Goal: Task Accomplishment & Management: Use online tool/utility

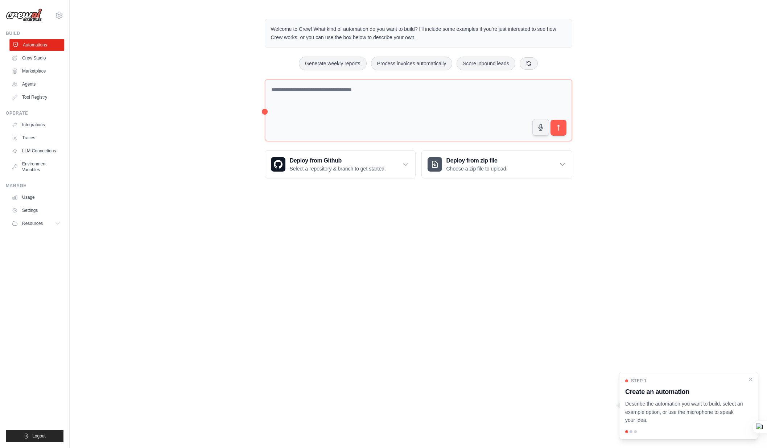
click at [56, 47] on link "Automations" at bounding box center [36, 45] width 55 height 12
click at [41, 57] on link "Crew Studio" at bounding box center [36, 58] width 55 height 12
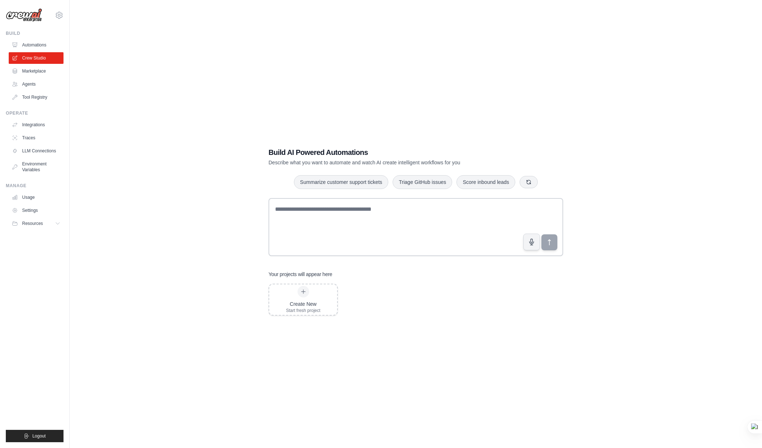
click at [40, 47] on link "Automations" at bounding box center [36, 45] width 55 height 12
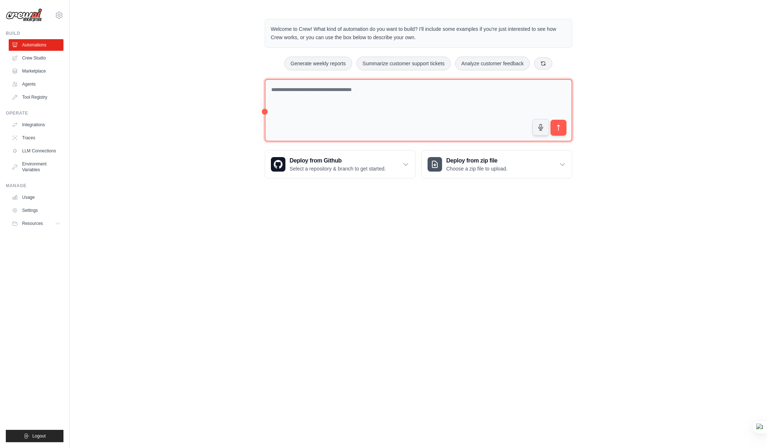
click at [414, 103] on textarea at bounding box center [419, 110] width 308 height 63
click at [431, 110] on textarea at bounding box center [419, 110] width 308 height 63
type textarea "*"
type textarea "**********"
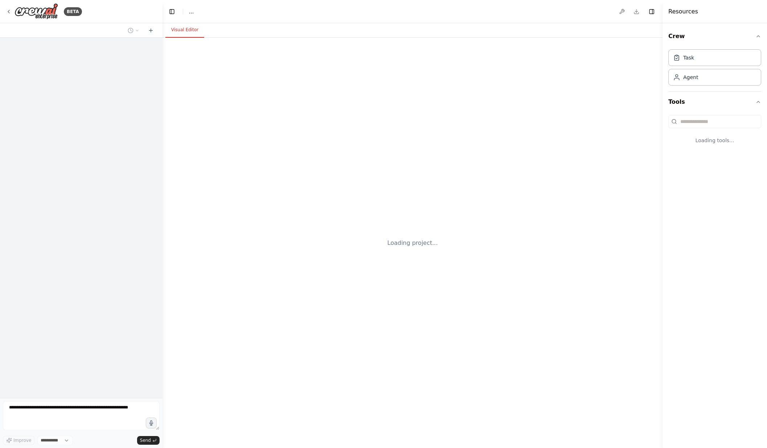
select select "****"
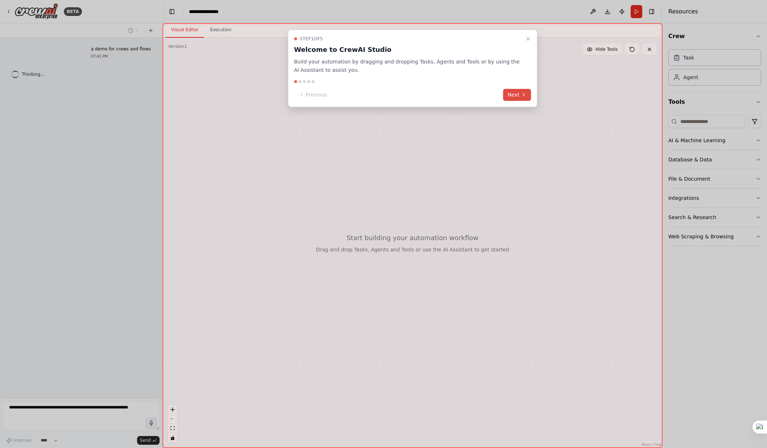
click at [524, 92] on icon at bounding box center [524, 95] width 6 height 6
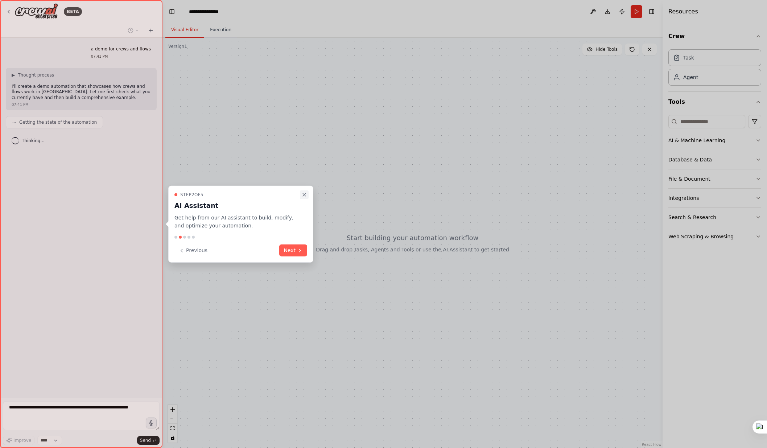
click at [306, 194] on icon "Close walkthrough" at bounding box center [304, 195] width 6 height 6
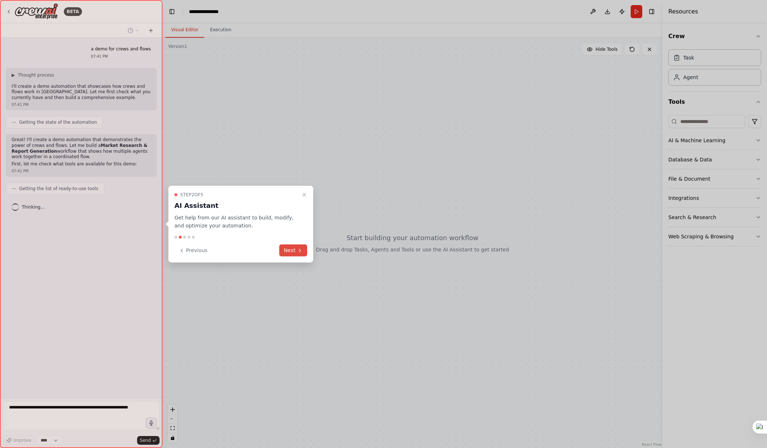
click at [287, 249] on button "Next" at bounding box center [293, 250] width 28 height 12
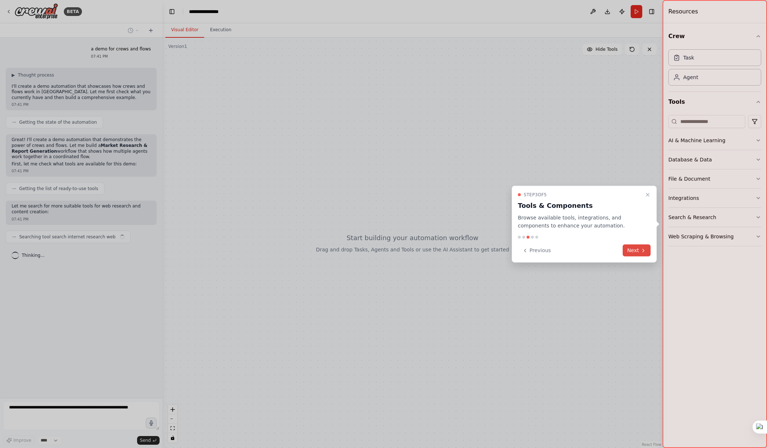
click at [631, 247] on button "Next" at bounding box center [637, 250] width 28 height 12
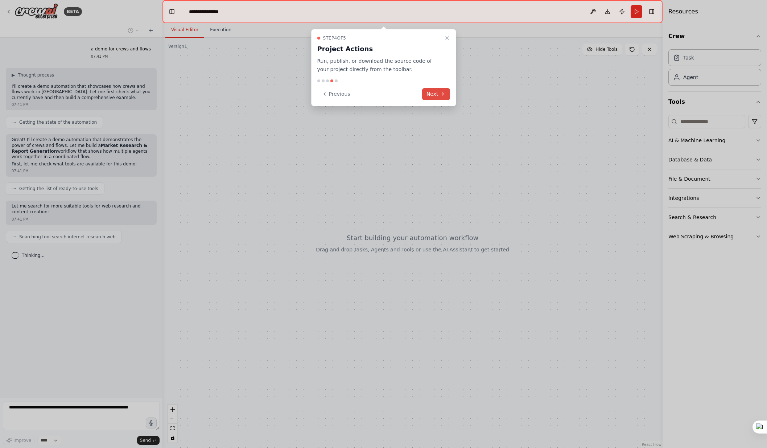
click at [433, 94] on button "Next" at bounding box center [436, 94] width 28 height 12
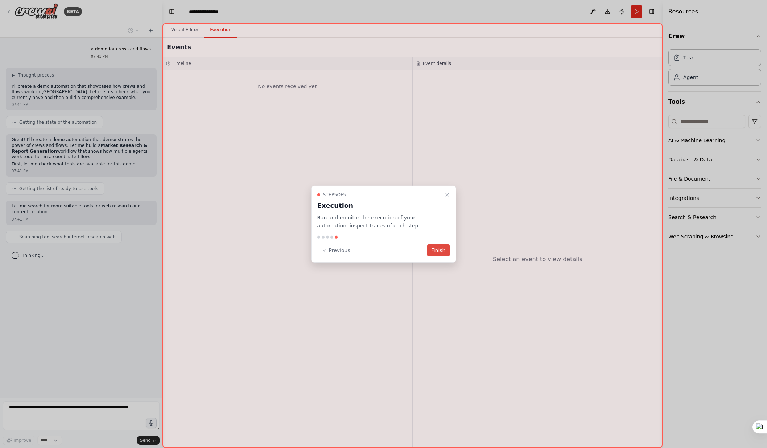
click at [441, 252] on button "Finish" at bounding box center [438, 250] width 23 height 12
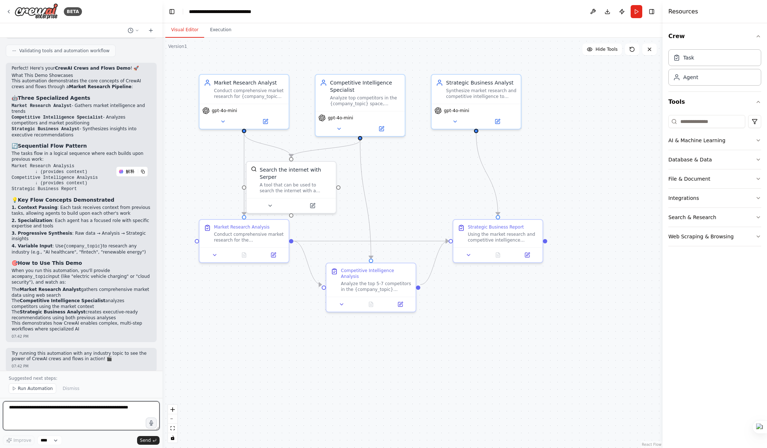
scroll to position [467, 0]
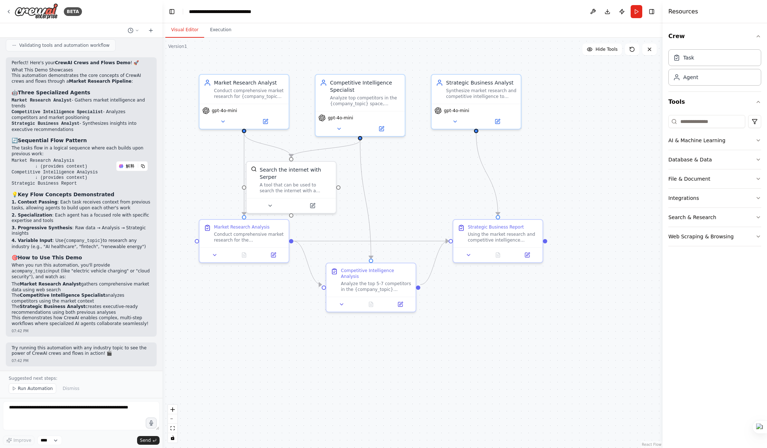
click at [540, 173] on div ".deletable-edge-delete-btn { width: 20px; height: 20px; border: 0px solid #ffff…" at bounding box center [412, 243] width 500 height 410
click at [695, 56] on div "Task" at bounding box center [714, 57] width 93 height 17
drag, startPoint x: 614, startPoint y: 158, endPoint x: 545, endPoint y: 158, distance: 68.6
click at [545, 158] on div "Task description" at bounding box center [575, 160] width 70 height 6
click at [577, 158] on div "Task description" at bounding box center [575, 160] width 70 height 6
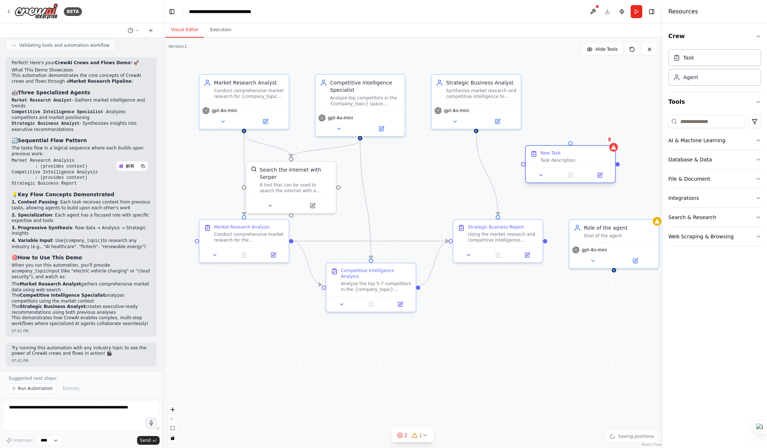
click at [577, 158] on div "Task description" at bounding box center [575, 160] width 70 height 6
click at [544, 178] on button at bounding box center [541, 175] width 25 height 9
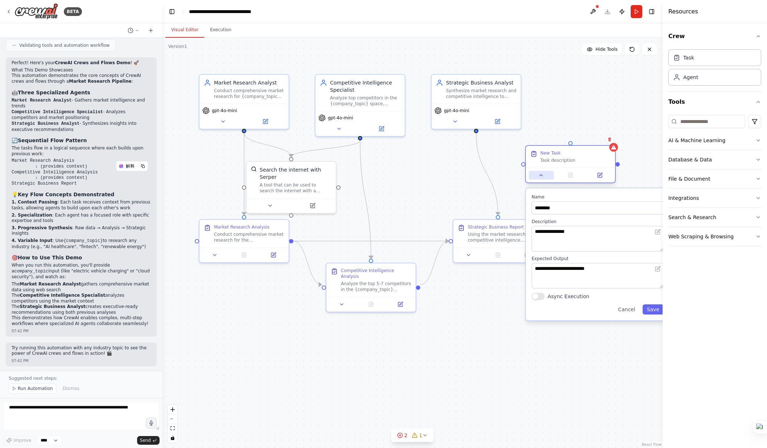
click at [546, 177] on button at bounding box center [541, 175] width 25 height 9
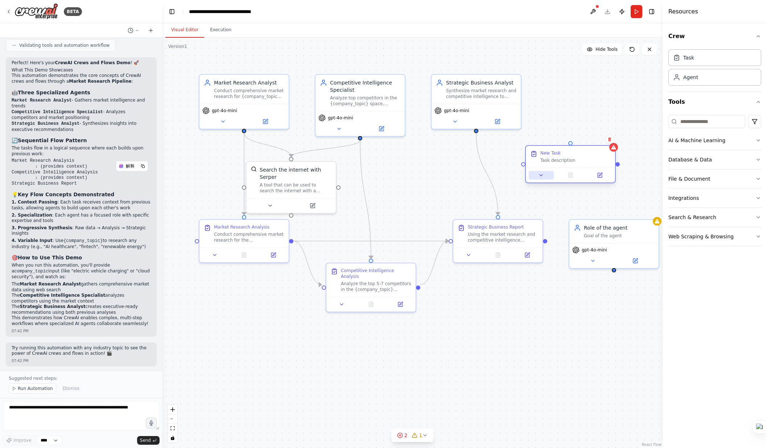
click at [546, 177] on button at bounding box center [541, 175] width 25 height 9
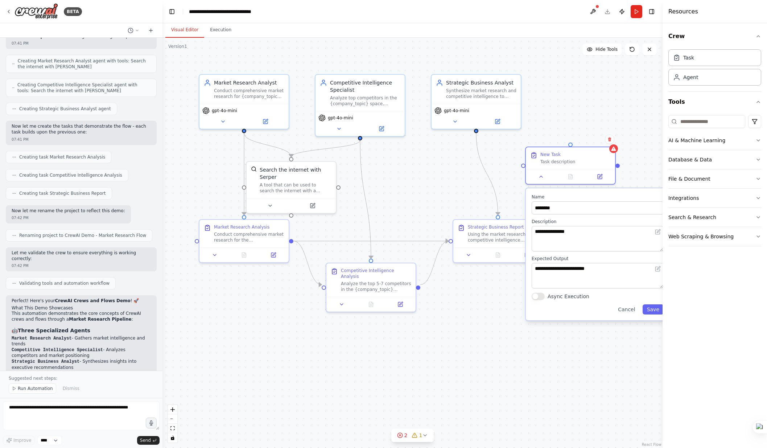
scroll to position [0, 0]
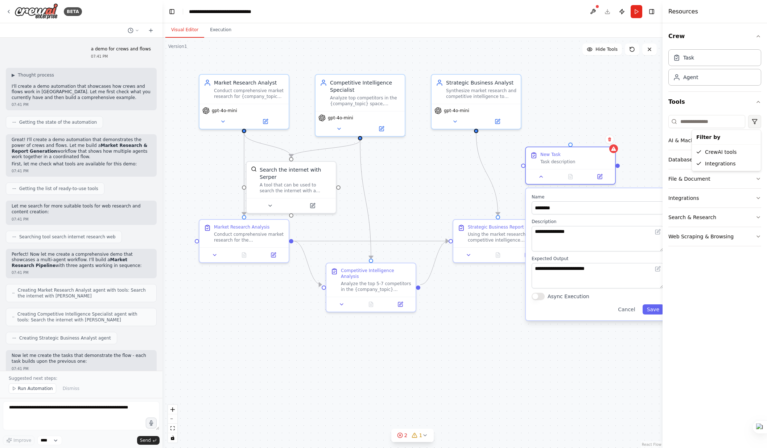
click at [759, 121] on html "BETA a demo for crews and flows 07:41 PM ▶ Thought process I'll create a demo a…" at bounding box center [383, 224] width 767 height 448
click at [726, 110] on html "BETA a demo for crews and flows 07:41 PM ▶ Thought process I'll create a demo a…" at bounding box center [383, 224] width 767 height 448
click at [756, 138] on icon "button" at bounding box center [758, 140] width 6 height 6
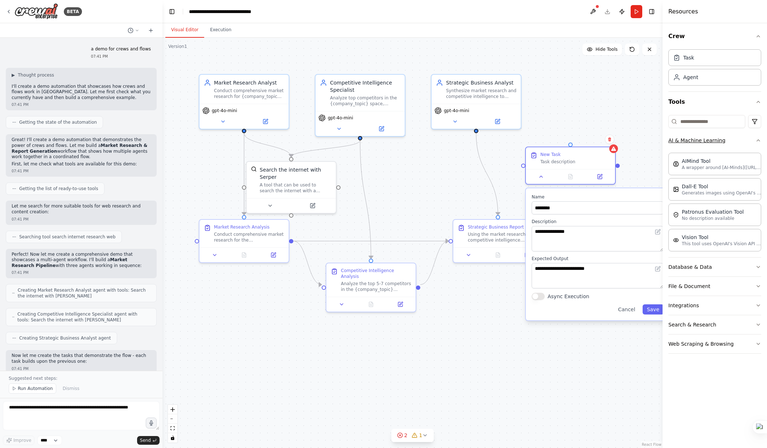
click at [756, 138] on icon "button" at bounding box center [758, 140] width 6 height 6
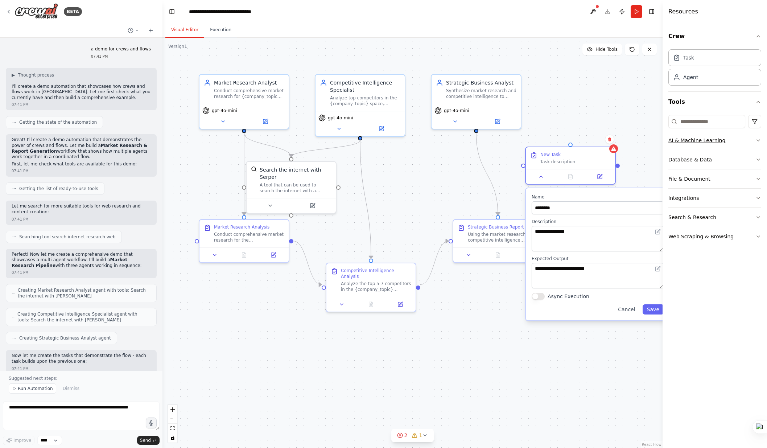
click at [756, 138] on icon "button" at bounding box center [758, 140] width 6 height 6
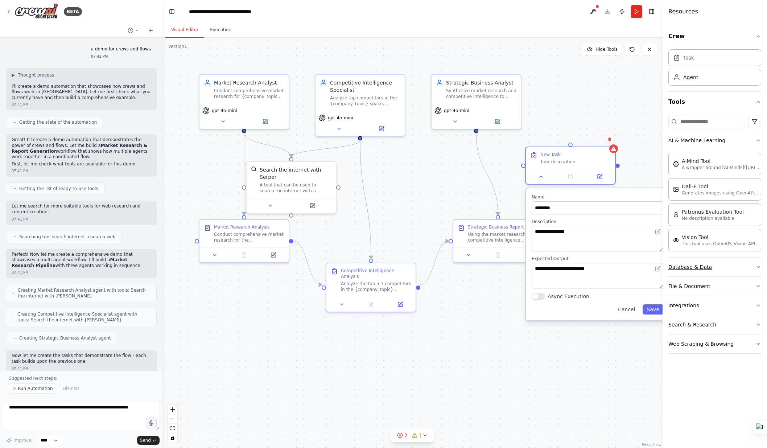
click at [761, 267] on icon "button" at bounding box center [758, 267] width 6 height 6
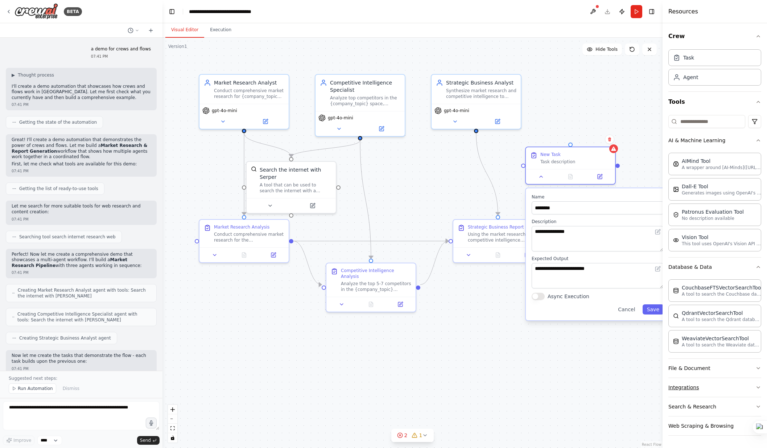
click at [758, 388] on icon "button" at bounding box center [758, 387] width 3 height 1
